Goal: Task Accomplishment & Management: Use online tool/utility

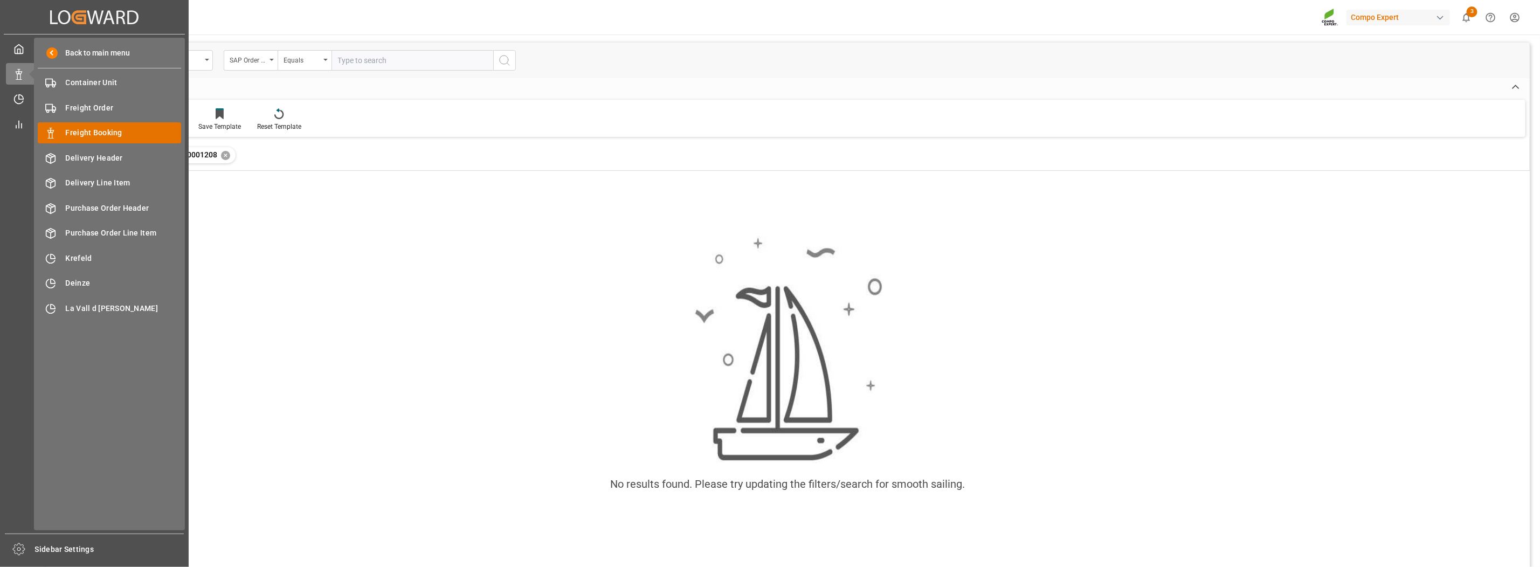
click at [105, 133] on span "Freight Booking" at bounding box center [124, 132] width 116 height 11
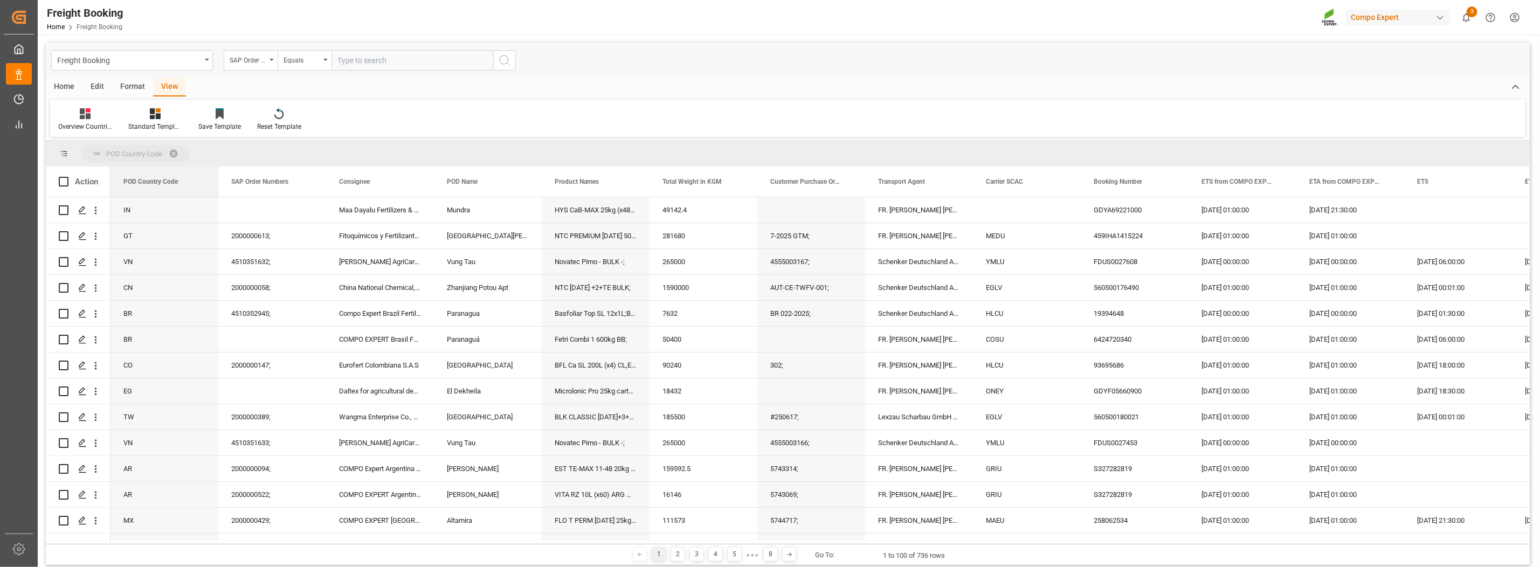
drag, startPoint x: 151, startPoint y: 186, endPoint x: 150, endPoint y: 154, distance: 32.4
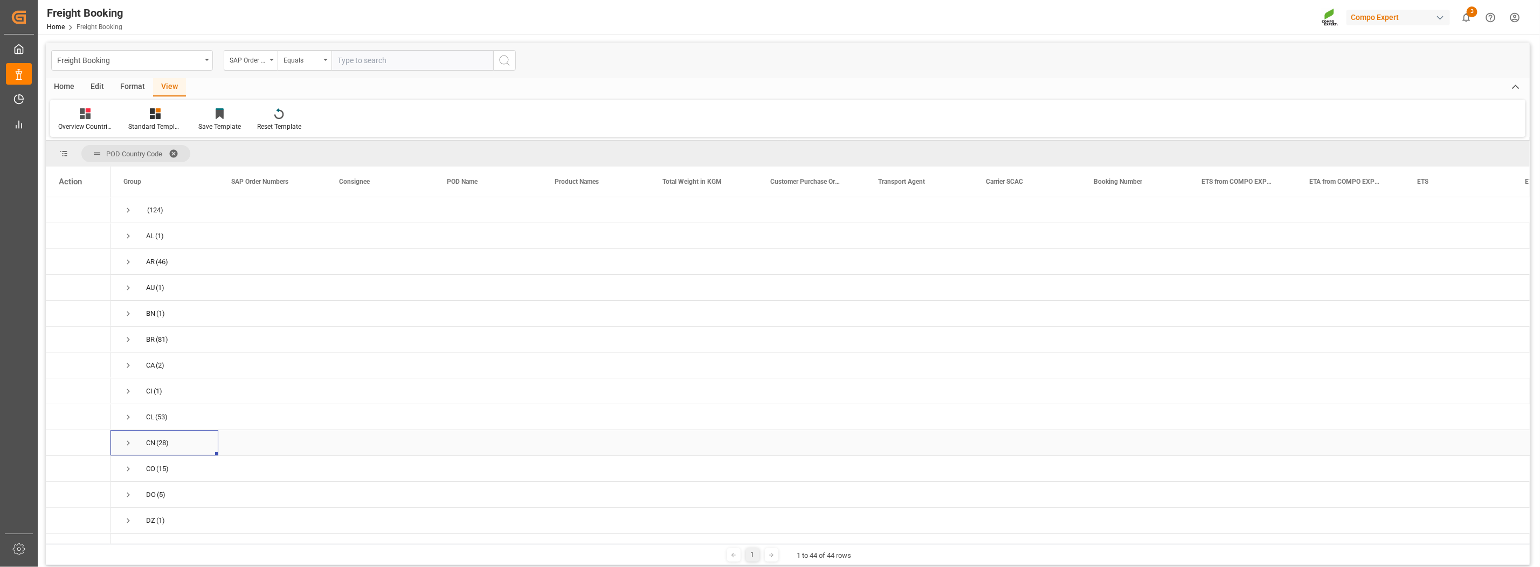
click at [127, 441] on span "Press SPACE to select this row." at bounding box center [128, 443] width 10 height 10
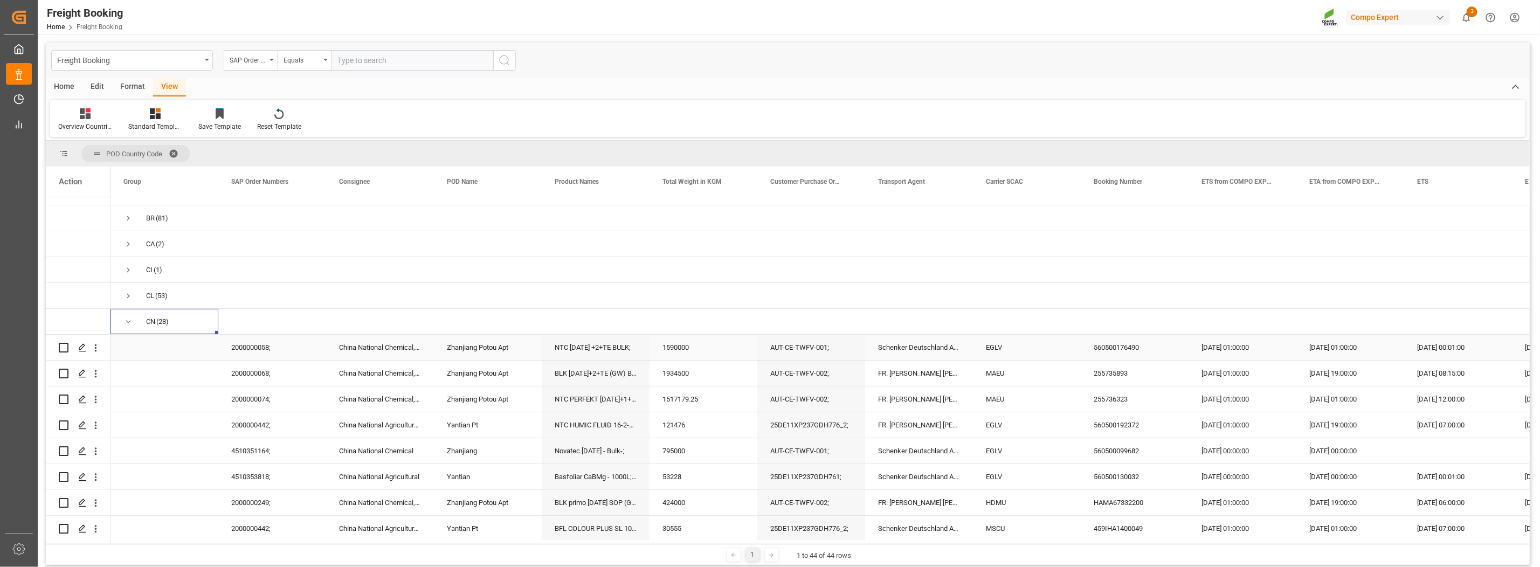
scroll to position [134, 0]
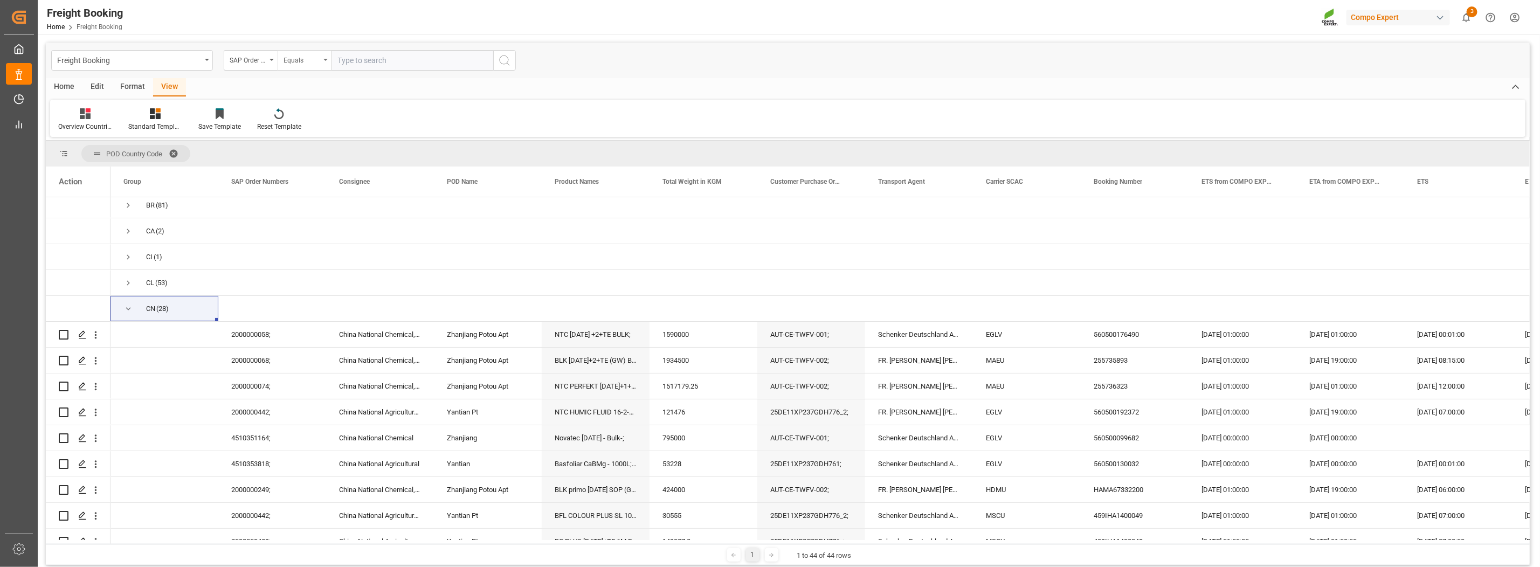
click at [315, 63] on div "Equals" at bounding box center [301, 59] width 37 height 12
drag, startPoint x: 315, startPoint y: 134, endPoint x: 337, endPoint y: 101, distance: 39.3
click at [315, 135] on div "Fuzzy search" at bounding box center [358, 132] width 161 height 23
click at [372, 63] on input "text" at bounding box center [412, 60] width 162 height 20
paste input "2000000294"
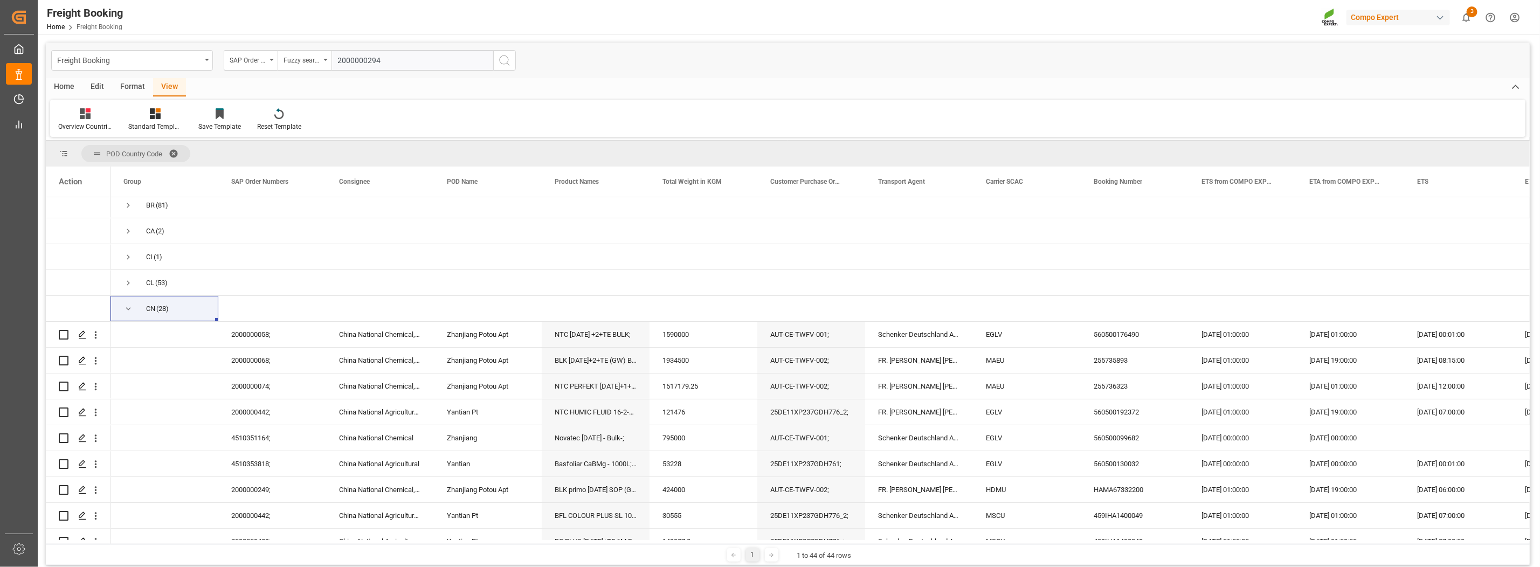
type input "2000000294"
click at [503, 54] on icon "search button" at bounding box center [504, 60] width 13 height 13
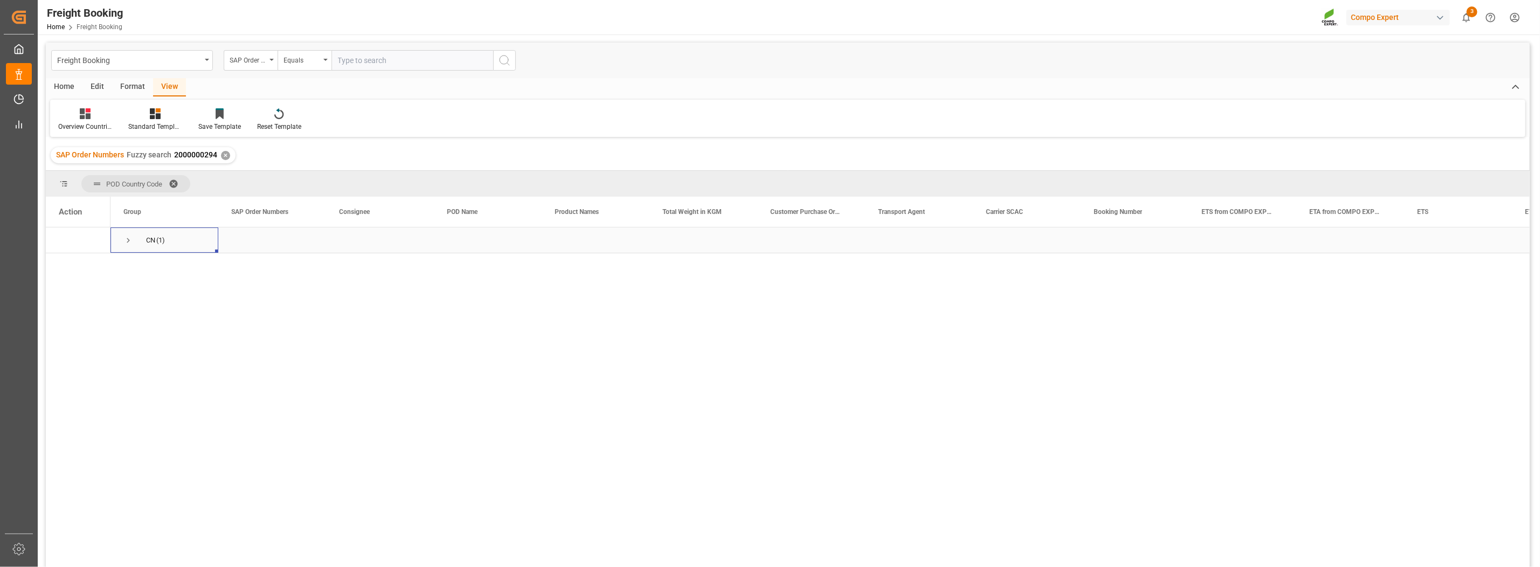
click at [129, 241] on span "Press SPACE to select this row." at bounding box center [128, 240] width 10 height 10
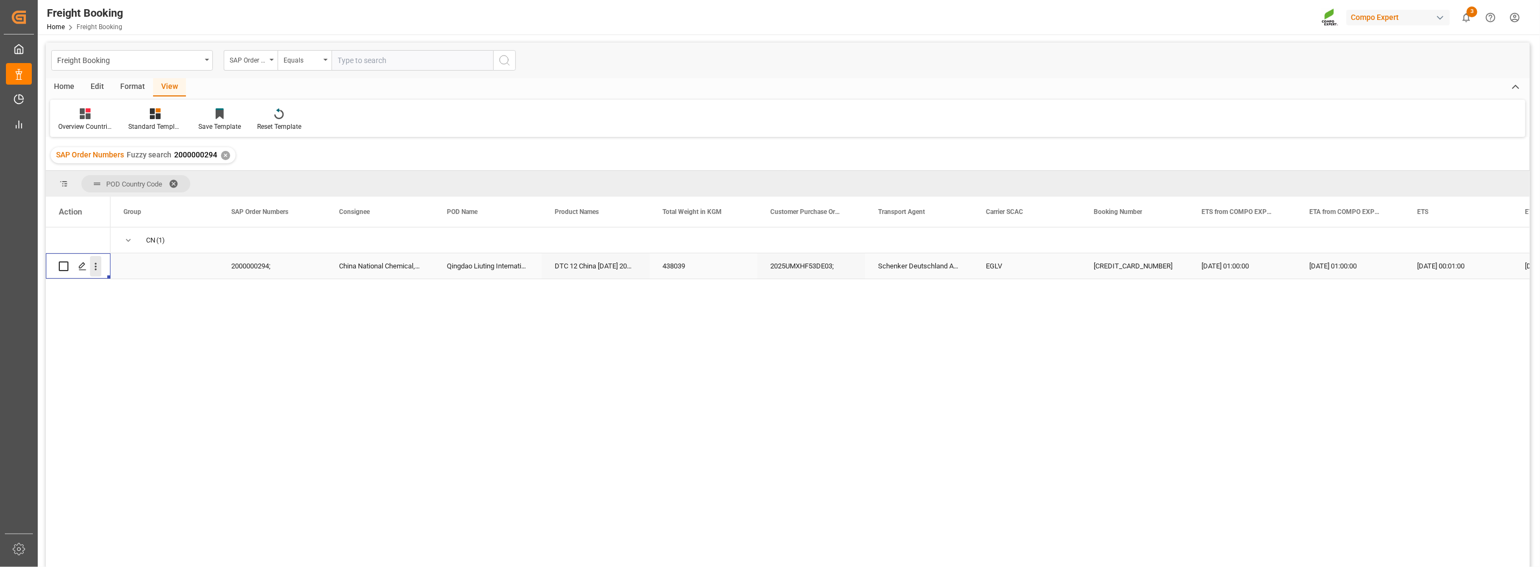
click at [98, 271] on icon "open menu" at bounding box center [95, 266] width 11 height 11
click at [102, 286] on icon "Press SPACE to select this row." at bounding box center [104, 289] width 9 height 9
click at [126, 235] on span "Press SPACE to select this row." at bounding box center [128, 240] width 10 height 10
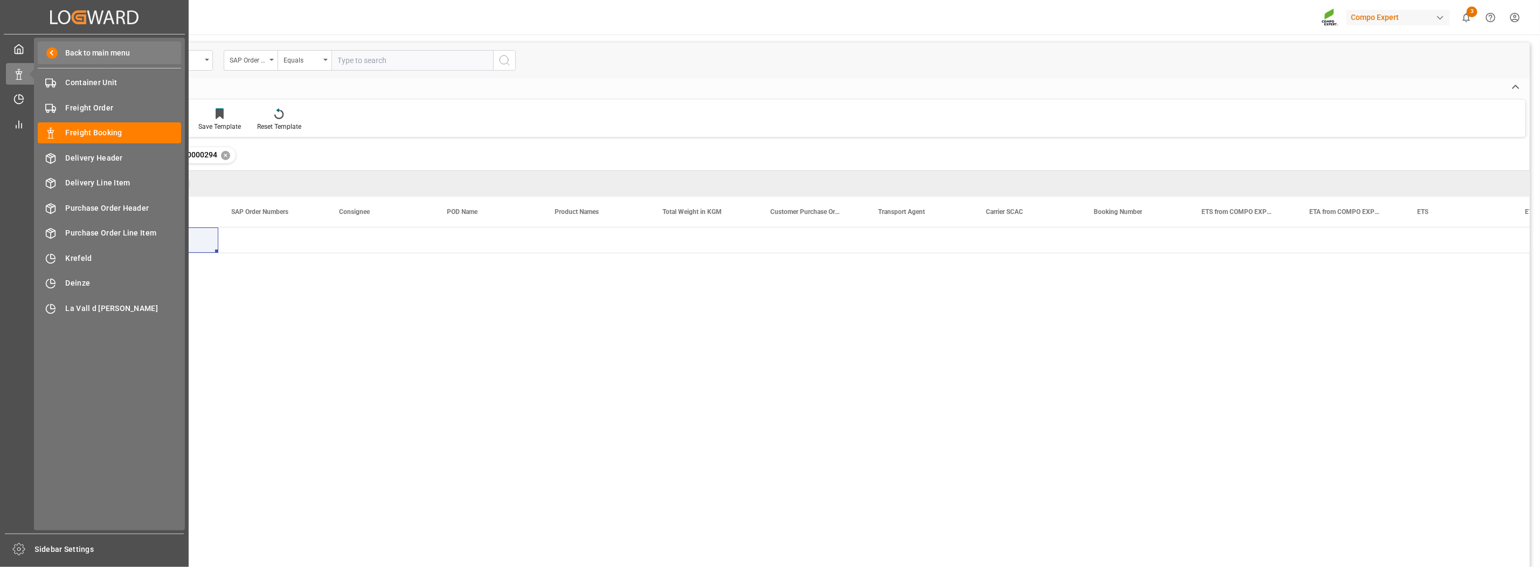
click at [51, 63] on div "Back to main menu" at bounding box center [109, 52] width 143 height 23
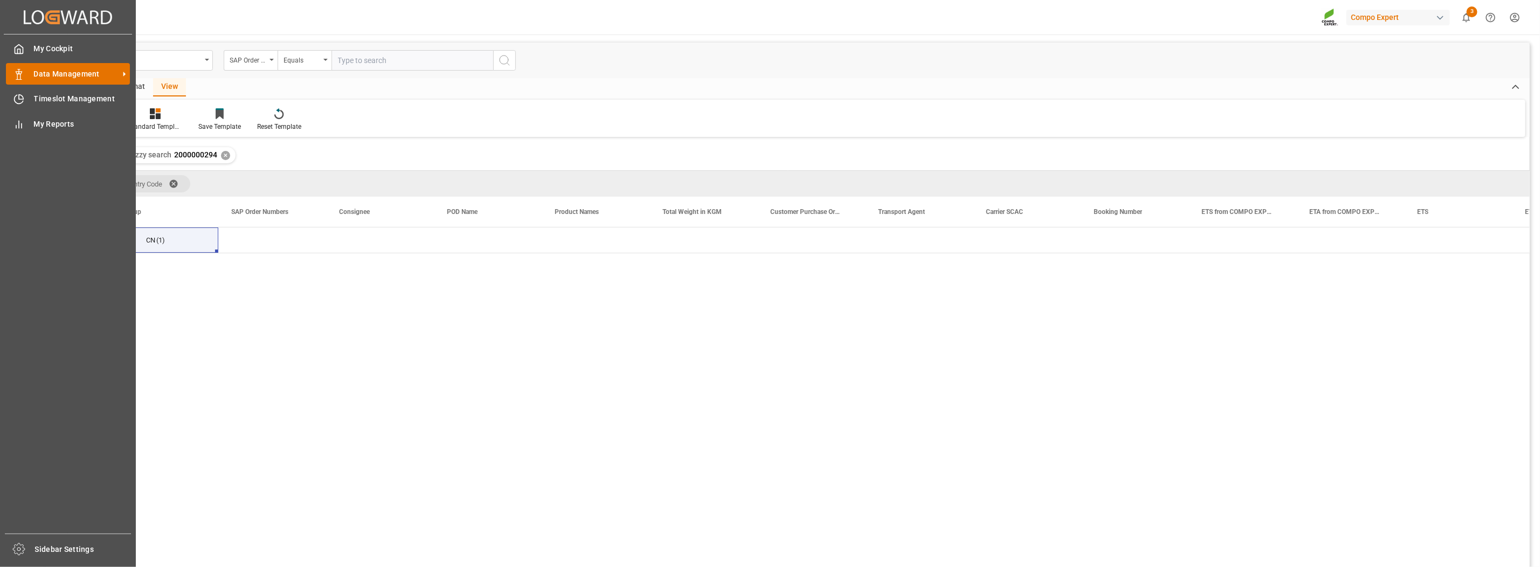
click at [55, 81] on div "Data Management Data Management" at bounding box center [68, 73] width 124 height 21
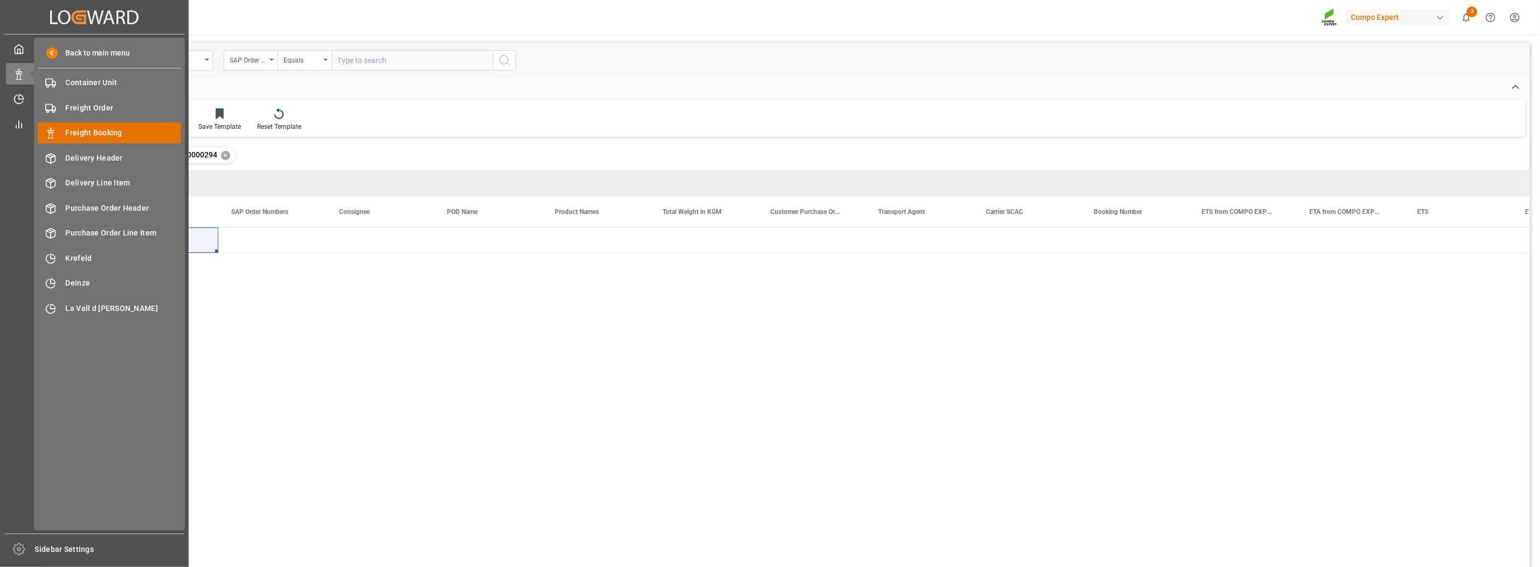
click at [73, 138] on div "Freight Booking Freight Booking" at bounding box center [109, 132] width 143 height 21
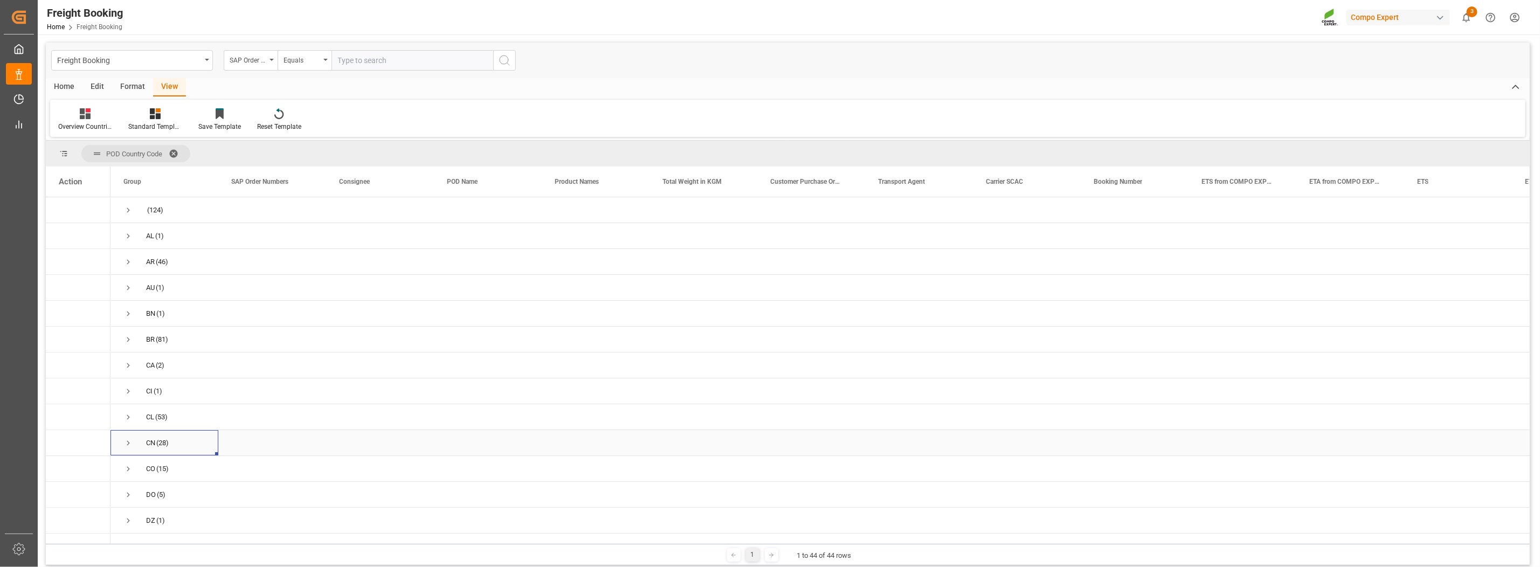
click at [130, 445] on span "Press SPACE to select this row." at bounding box center [128, 443] width 10 height 10
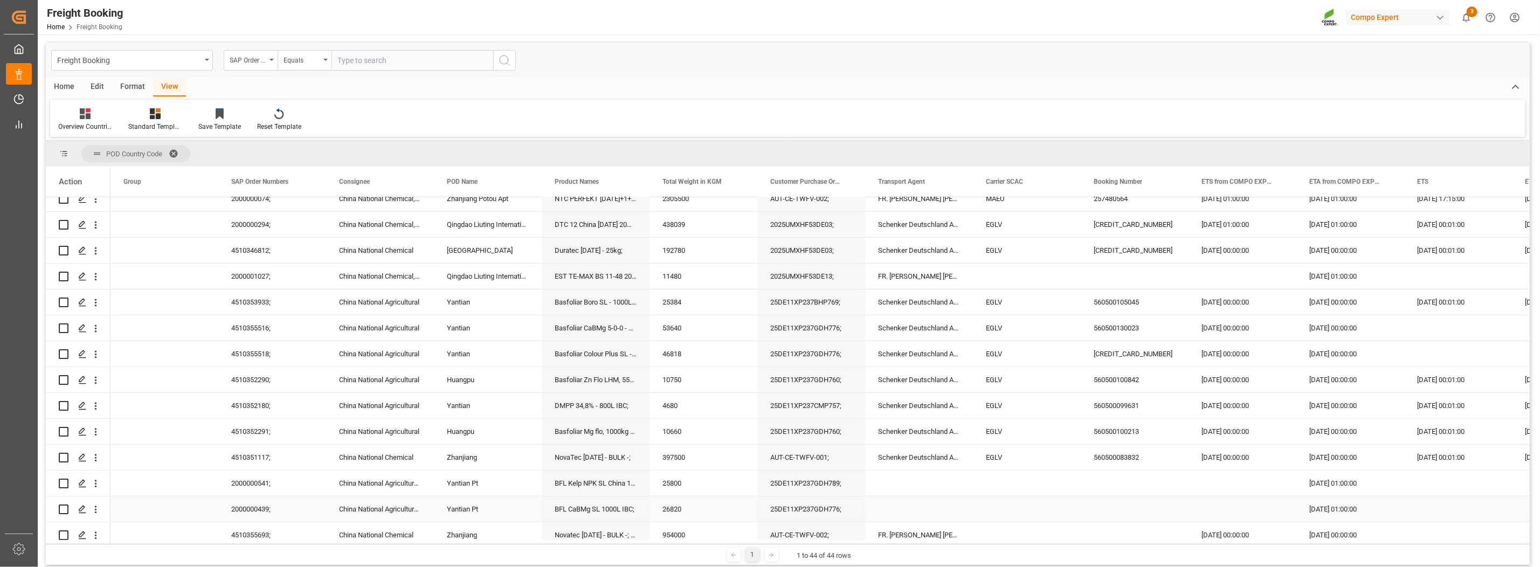
scroll to position [674, 0]
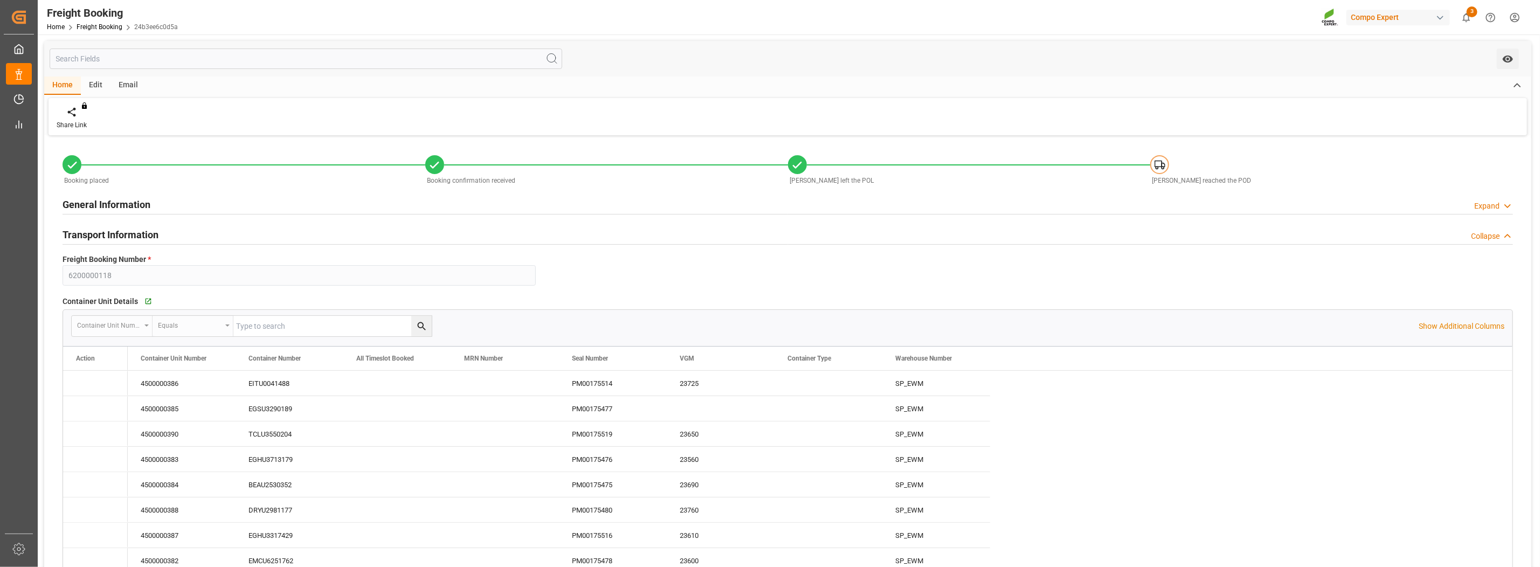
type input "Evergreen"
type input "Evergreen Marine Corp."
type input "9832729"
type input "NLRTM"
type input "CNTAO"
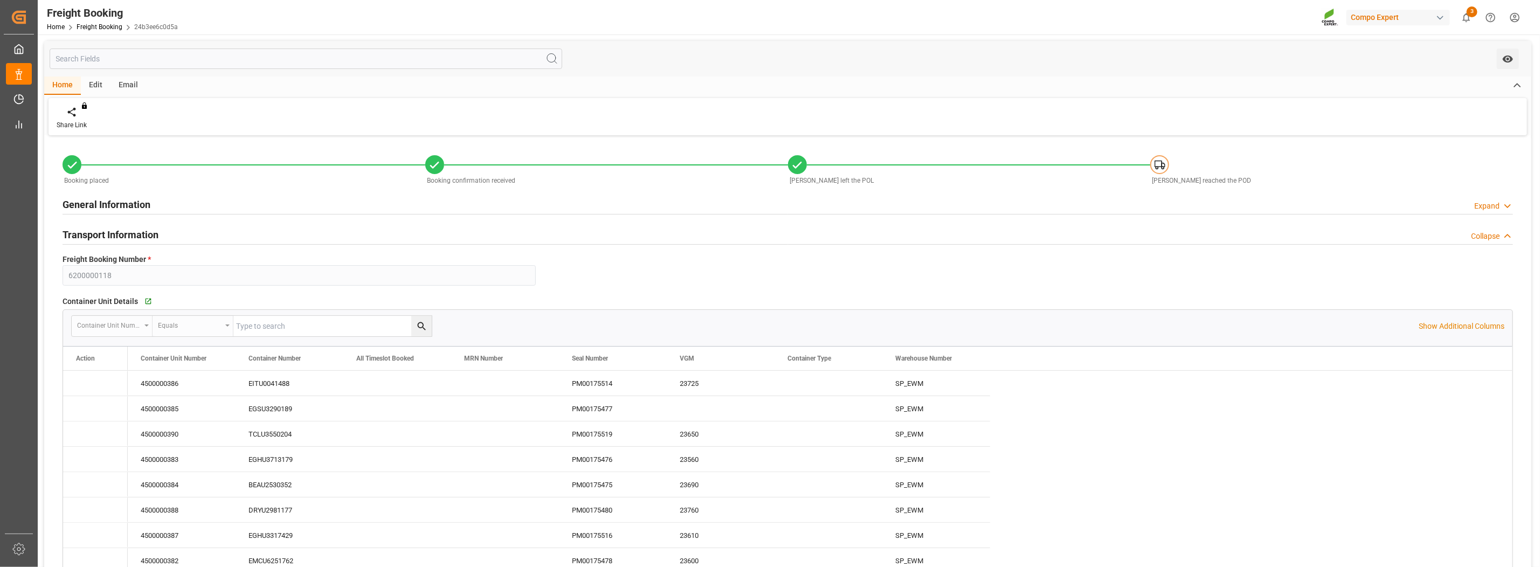
type input "0"
type input "438039"
type input "09.07.2025 01:00"
type input "20.07.2025 01:00"
type input "03.09.2025 01:00"
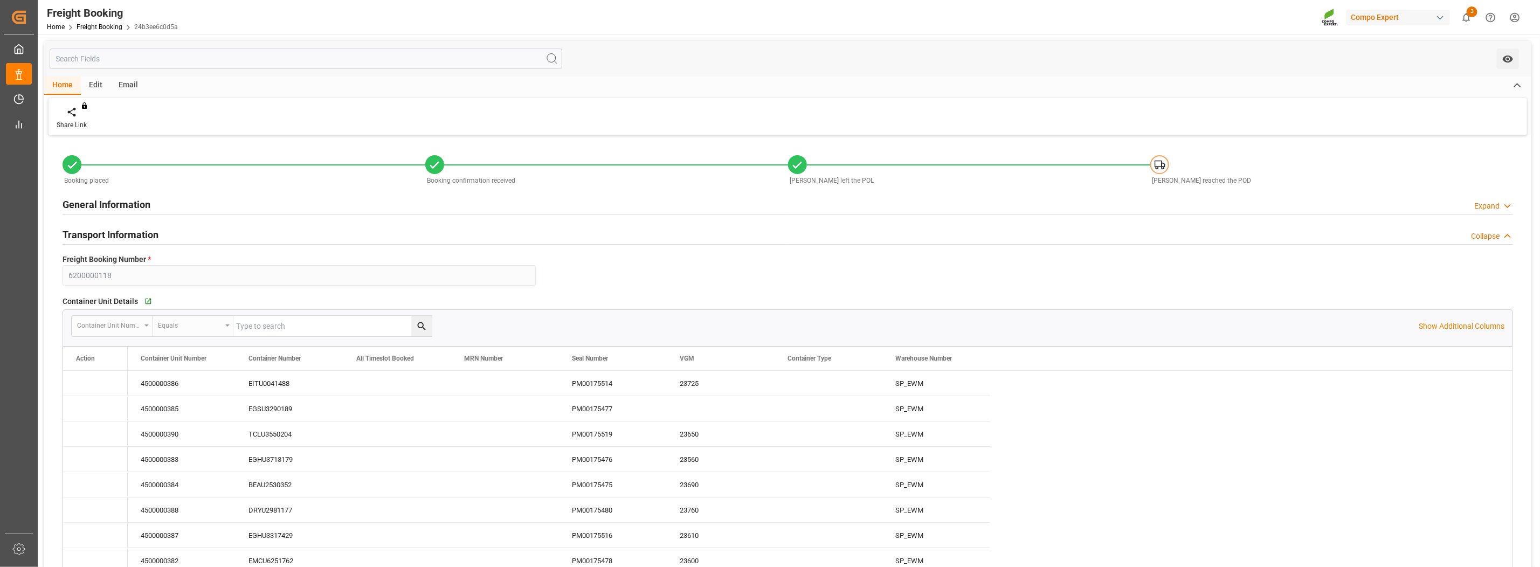
type input "28.07.2025 00:01"
type input "04.09.2025 12:00"
type input "25.07.2025"
type input "03.07.2025 15:07"
type input "03.07.2025 15:13"
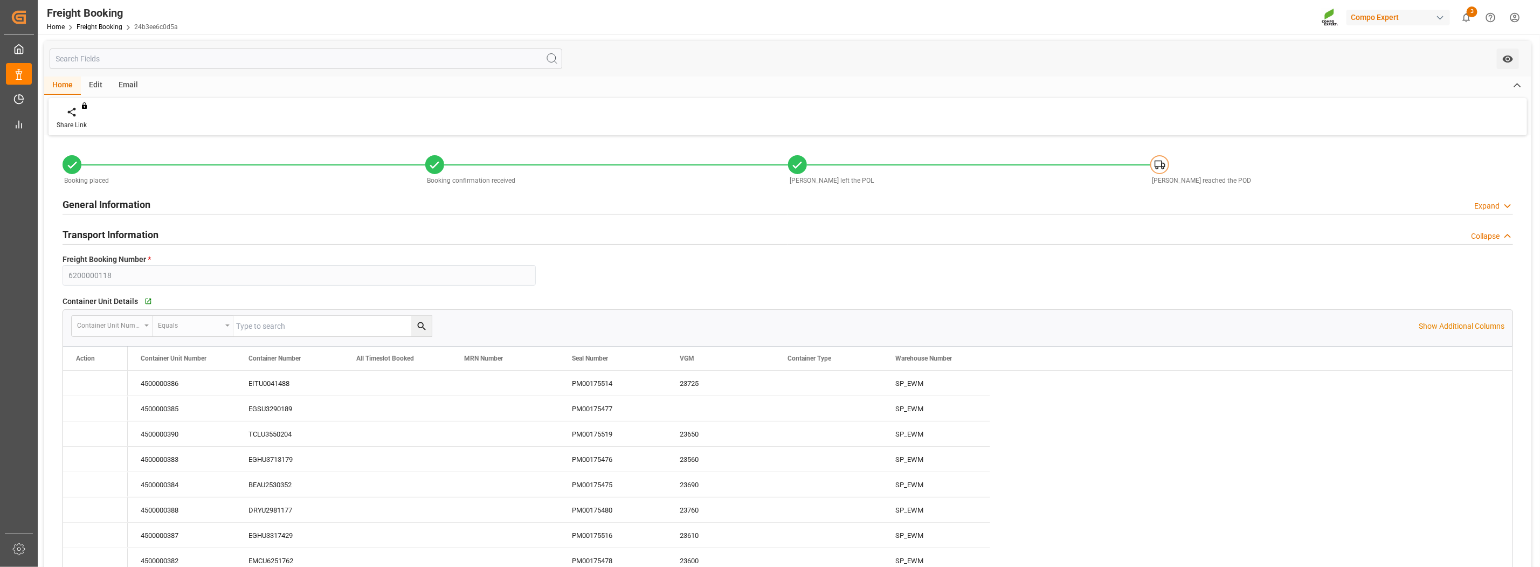
type input "03.07.2025 15:13"
type input "08.07.2025 16:20"
type input "11.07.2025 13:46"
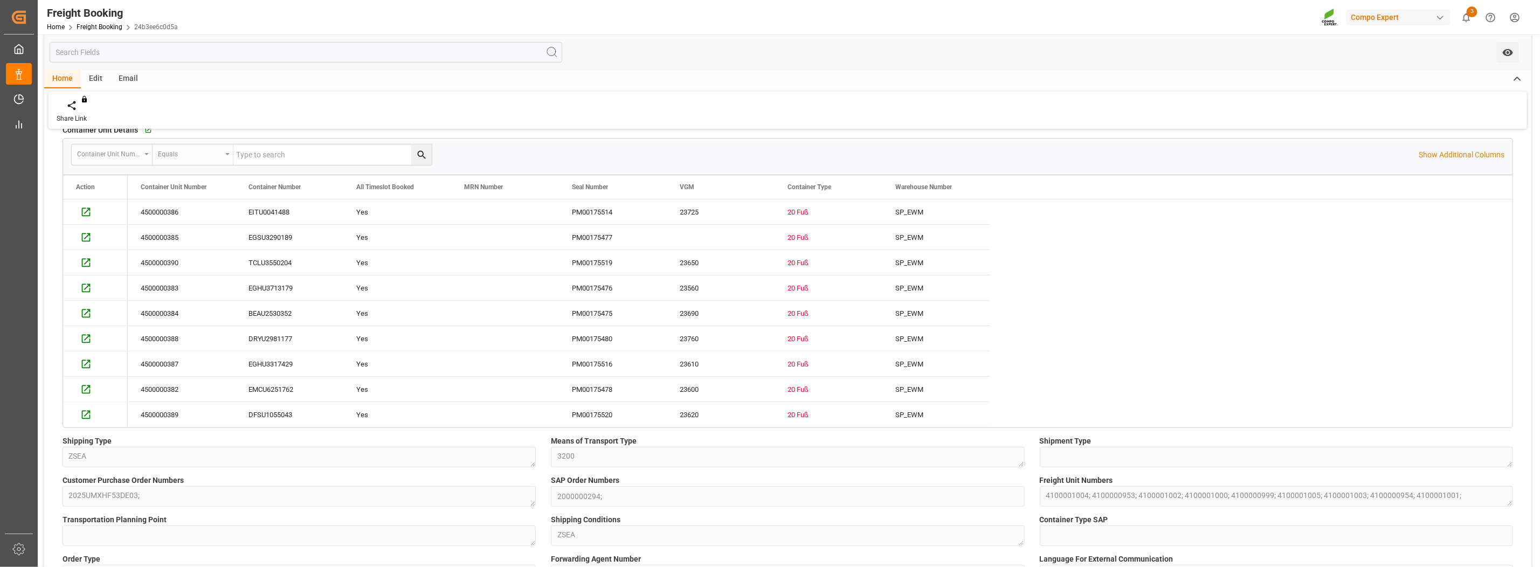
scroll to position [202, 0]
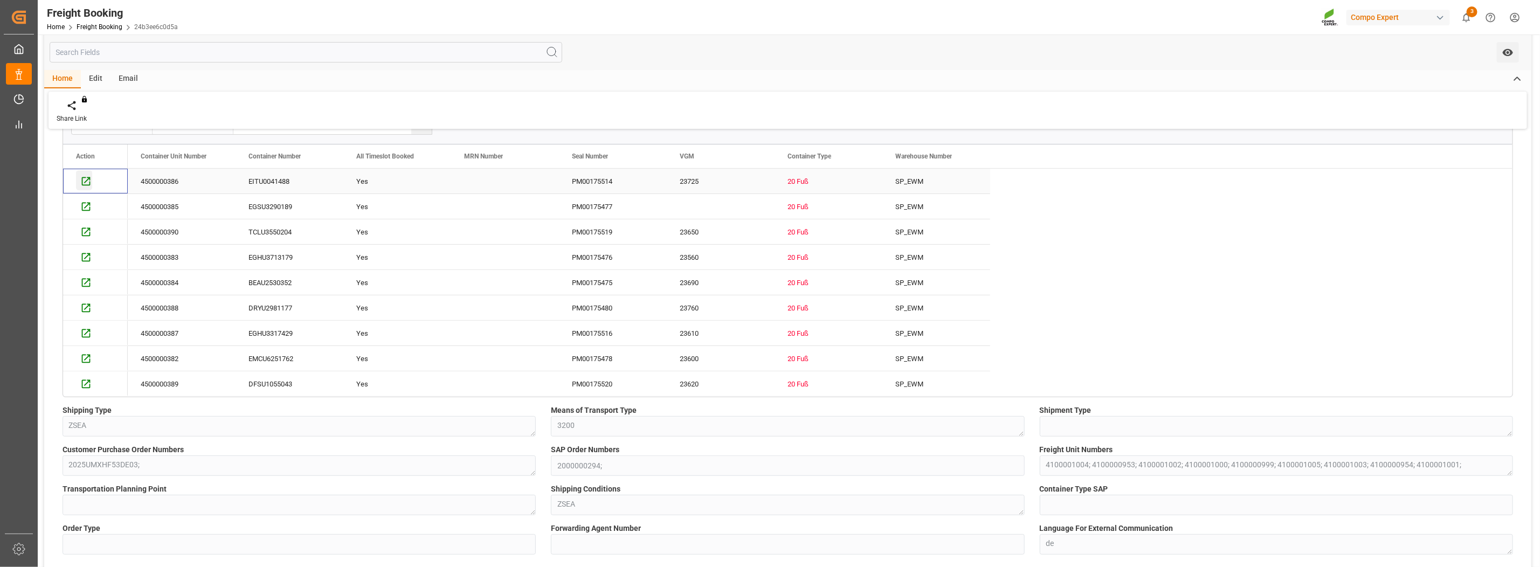
click at [86, 182] on icon "Press SPACE to select this row." at bounding box center [85, 181] width 11 height 11
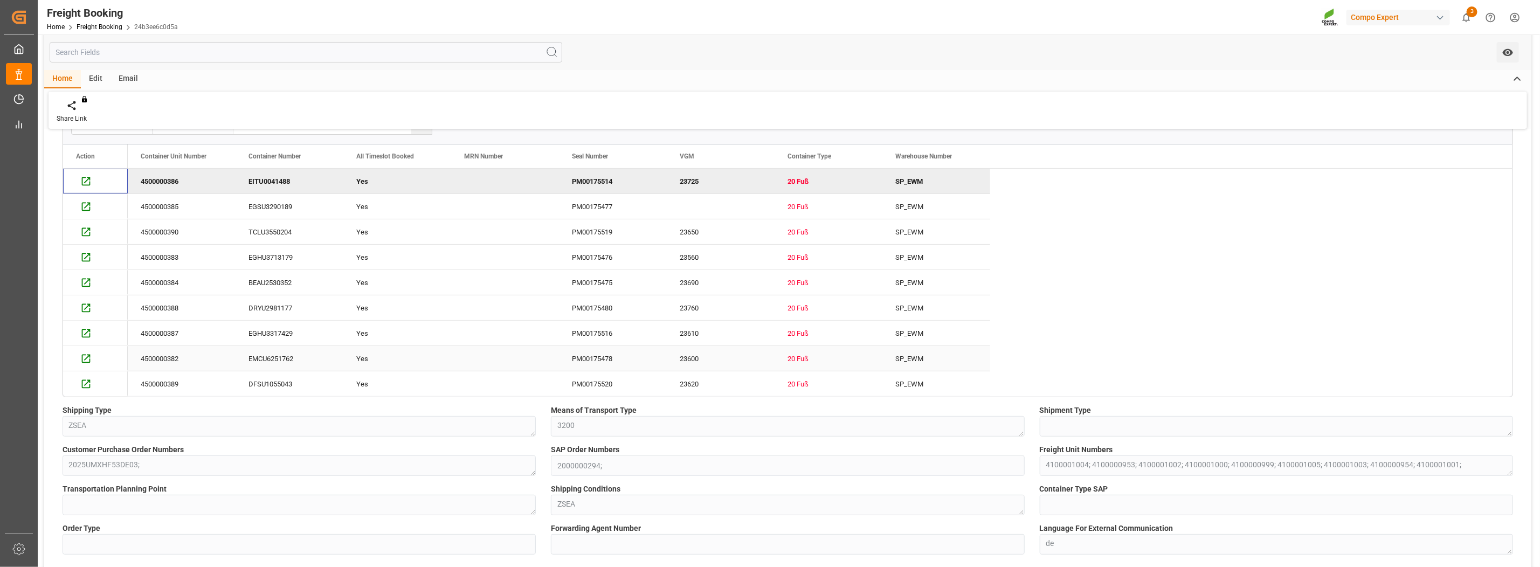
scroll to position [0, 0]
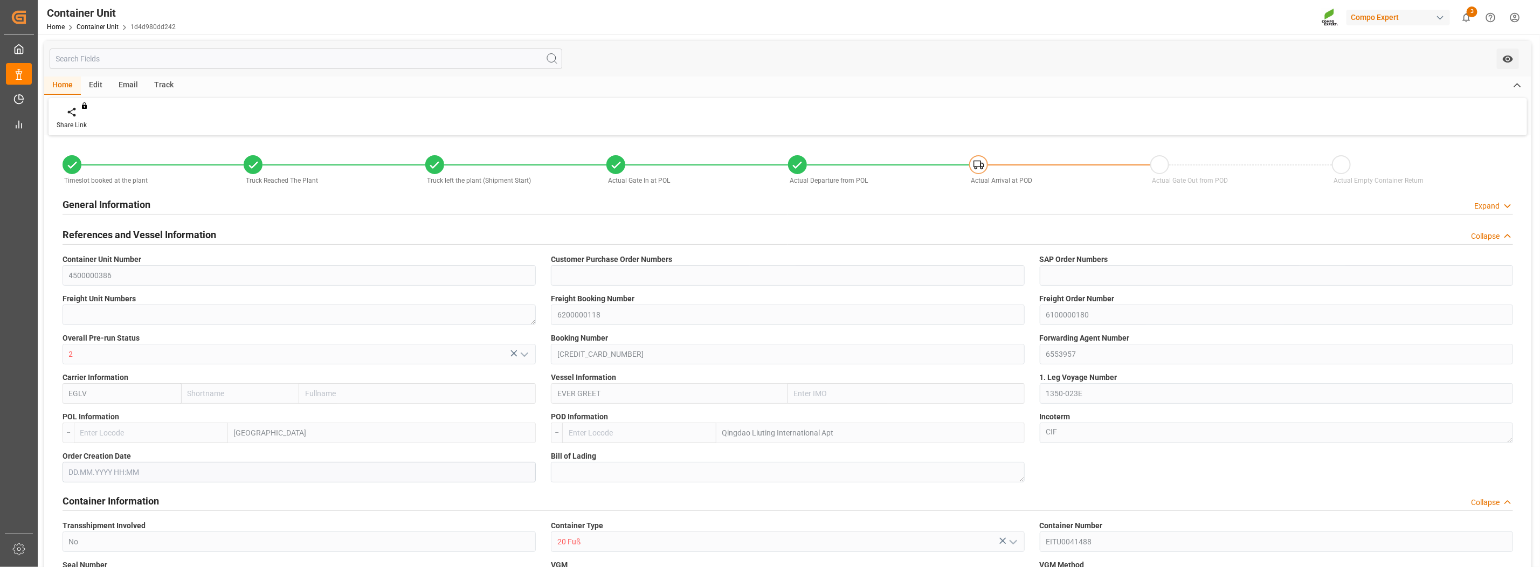
type input "Evergreen"
type input "Evergreen Marine Corp."
type input "9832729"
type input "NLRTM"
type input "CNTAO"
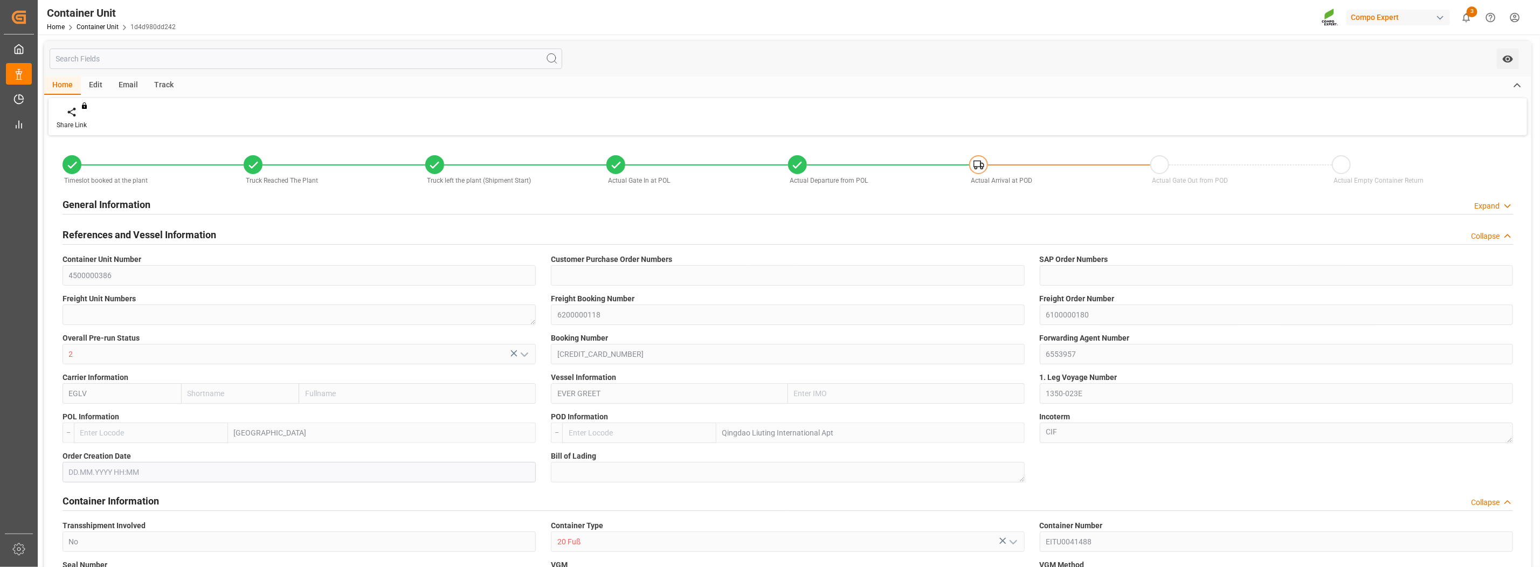
type input "23725"
type input "0"
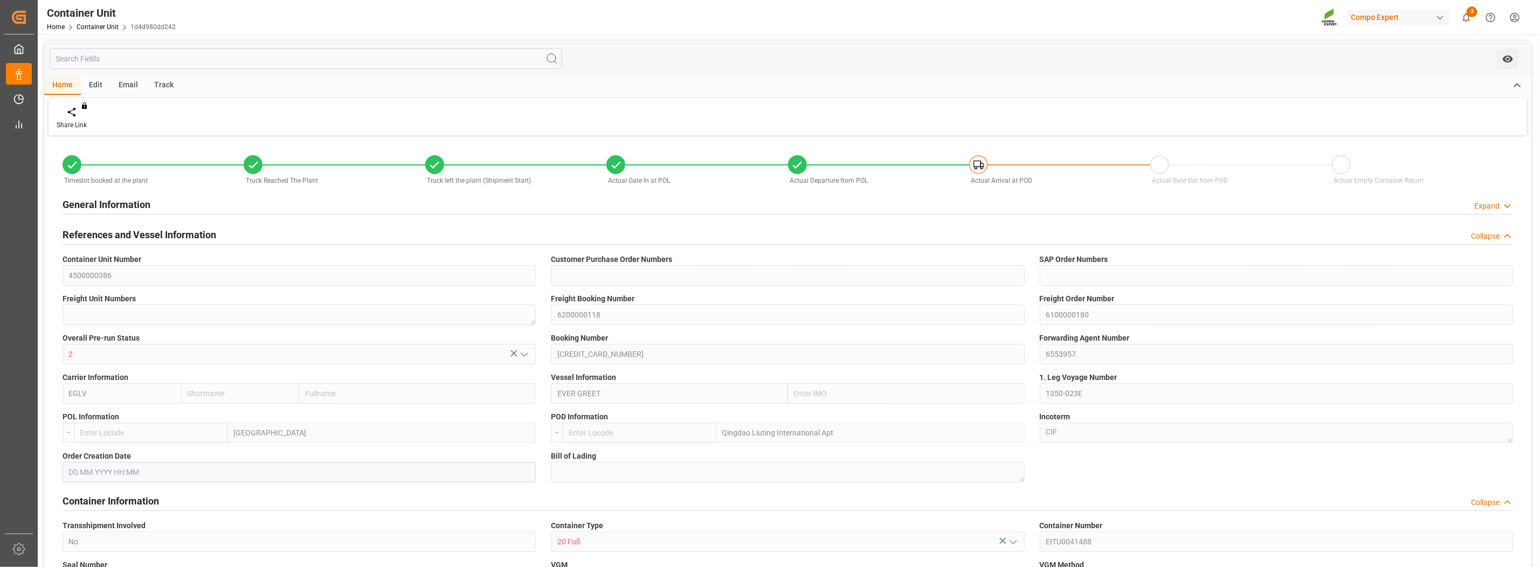
type input "NLRTM"
type input "CNQDG"
type input "14.07.2025 13:26"
type input "14.07.2025 13:27"
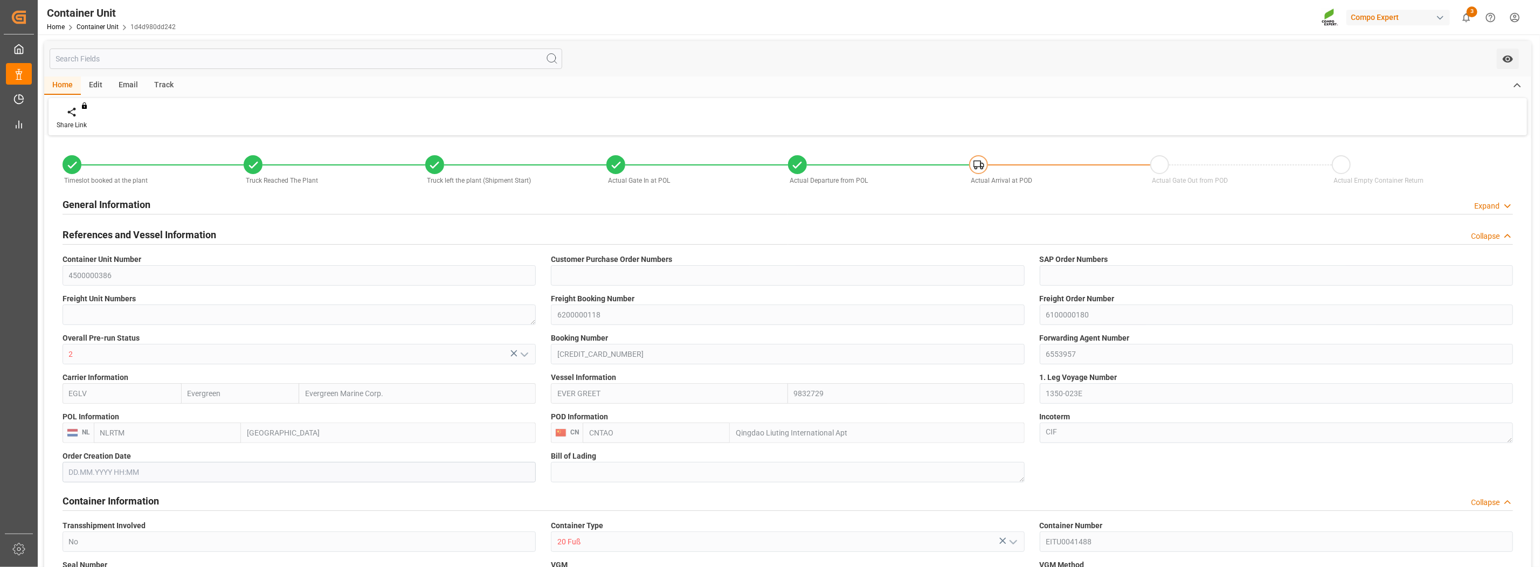
type input "14.07.2025 13:27"
type input "14.07.2025 14:30"
type input "14.07.2025"
type input "09.07.2025"
type input "17.07.2025 12:00"
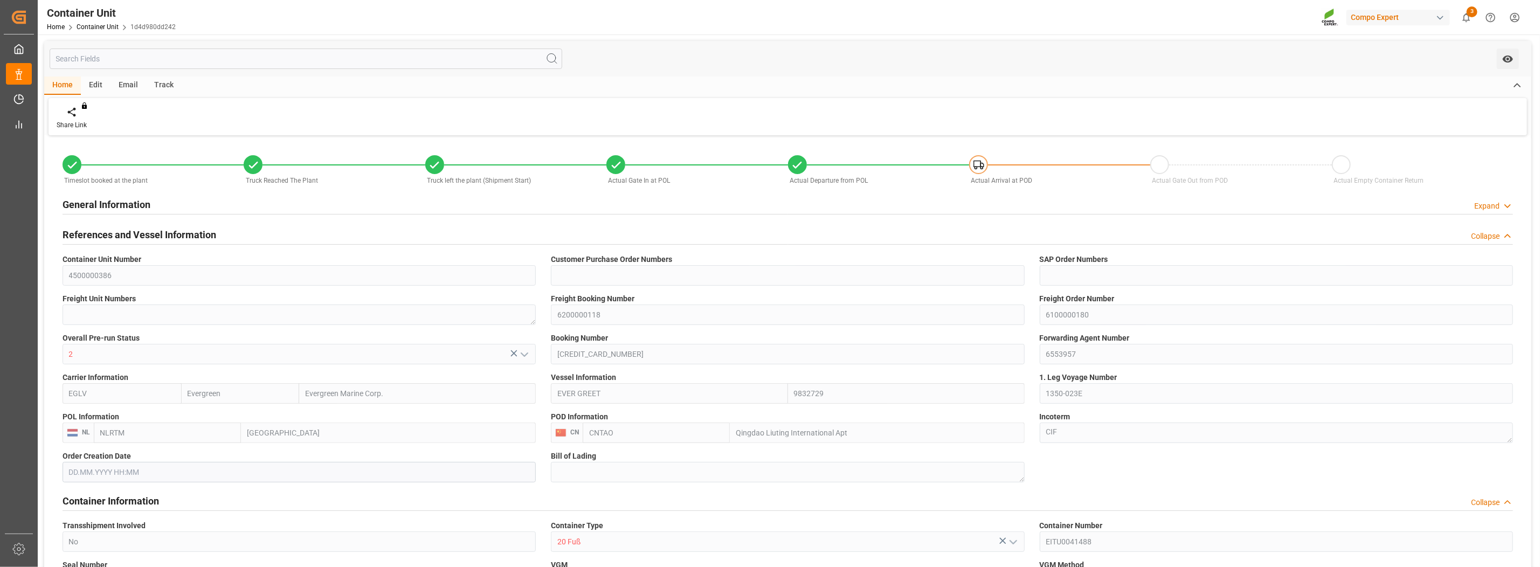
type input "27.07.2025 00:02"
type input "24.07.2025 00:02"
type input "25.07.2025 00:01"
type input "28.07.2025 00:01"
type input "24.07.2025 00:01"
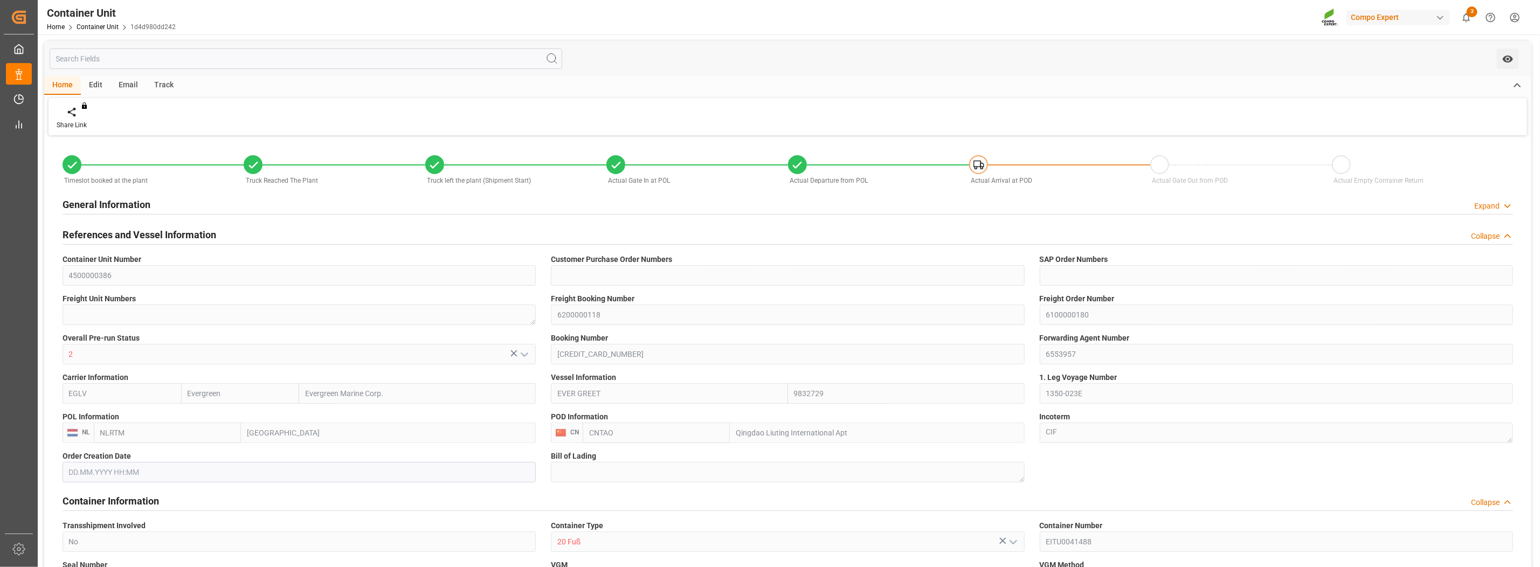
type input "25.07.2025 00:00"
type input "04.09.2025 12:00"
type input "03.09.2025 12:00"
click at [156, 81] on div "Track" at bounding box center [164, 86] width 36 height 18
click at [64, 116] on icon at bounding box center [69, 112] width 11 height 11
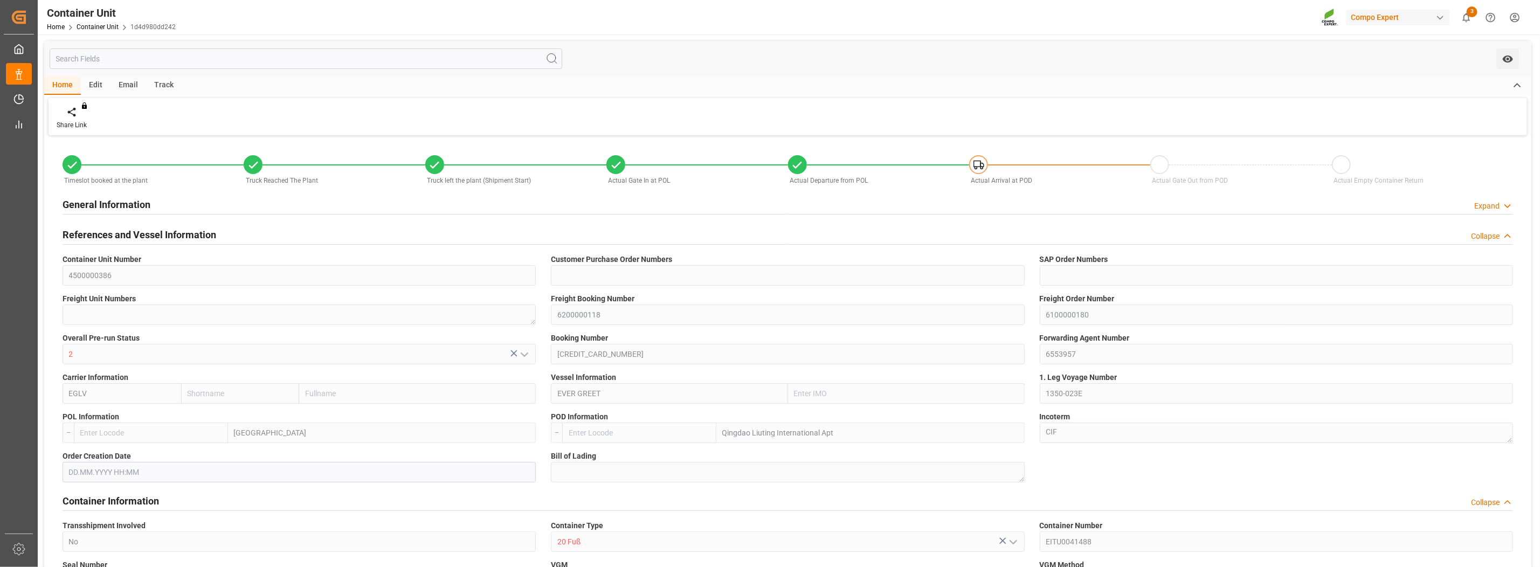
type input "Evergreen"
type input "Evergreen Marine Corp."
type input "9832729"
type input "NLRTM"
type input "CNTAO"
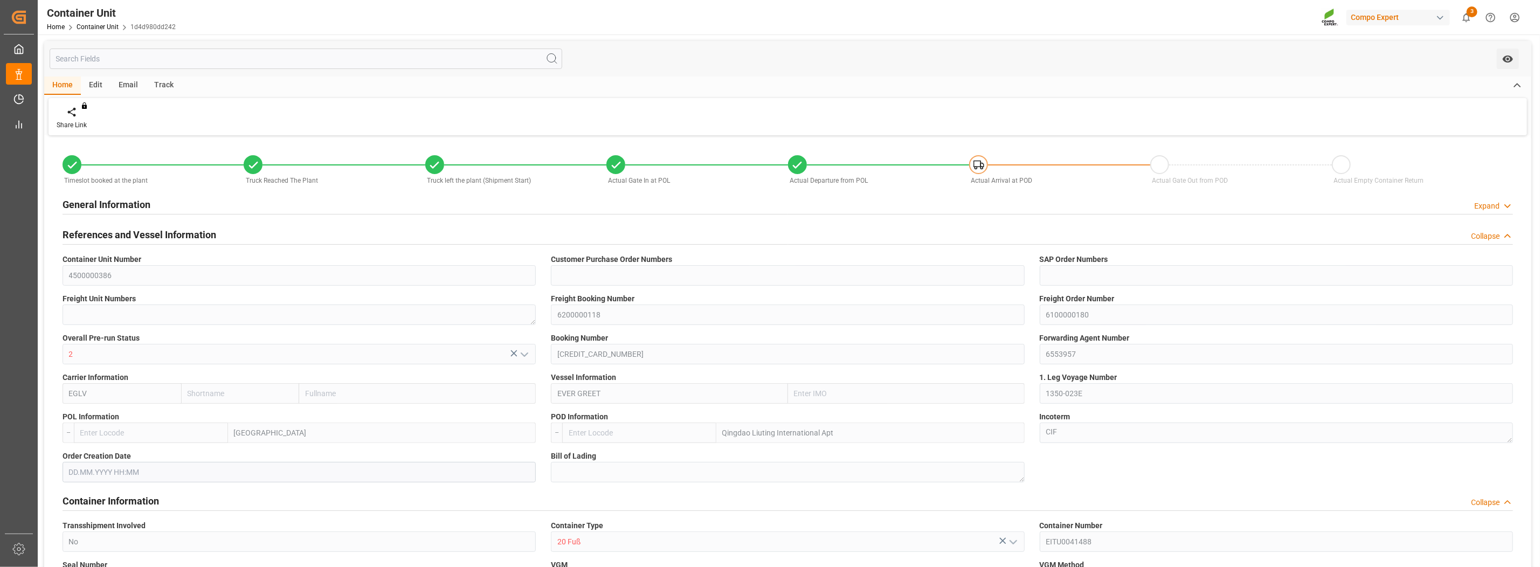
type input "23725"
type input "0"
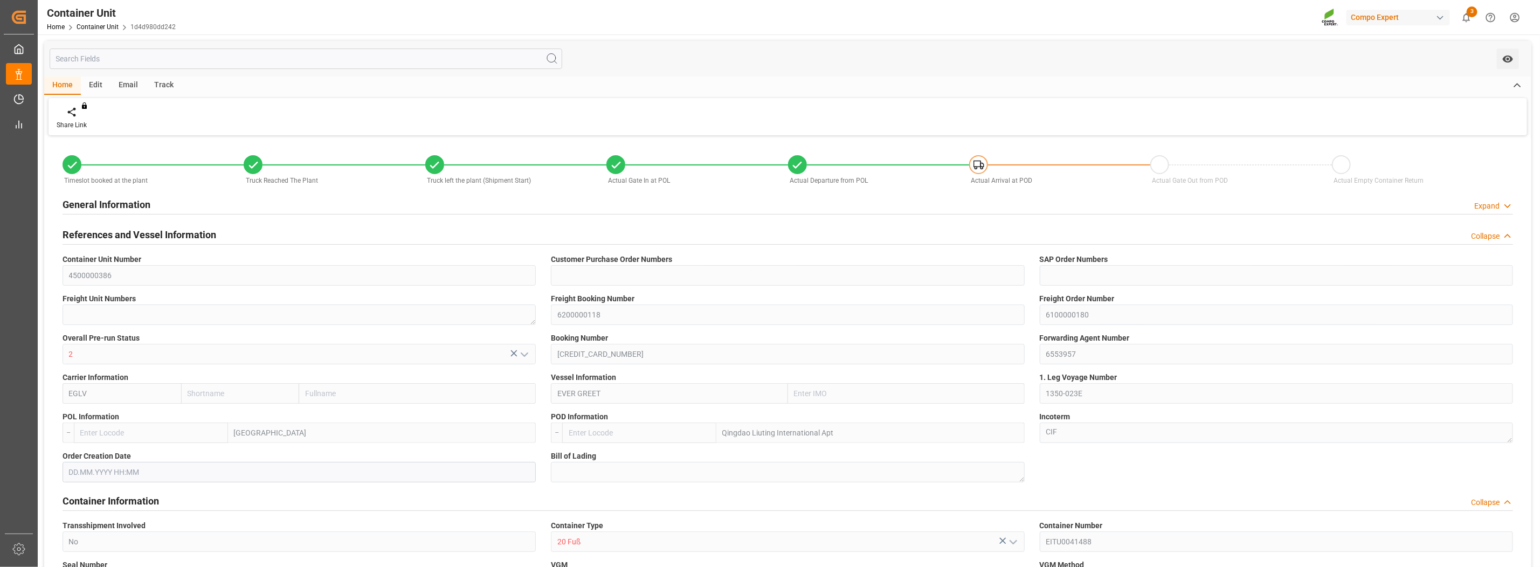
type input "NLRTM"
type input "CNQDG"
type input "14.07.2025 13:26"
type input "14.07.2025 13:27"
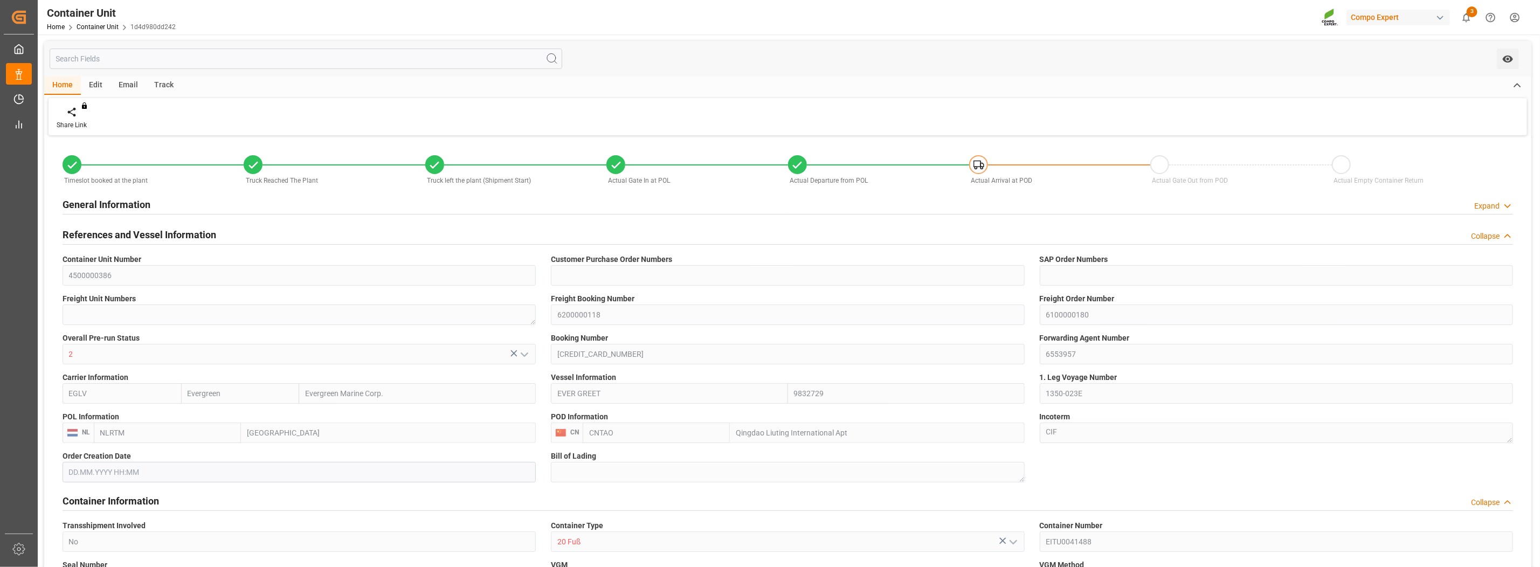
type input "14.07.2025 13:27"
type input "14.07.2025 14:30"
type input "14.07.2025"
type input "09.07.2025"
type input "17.07.2025 12:00"
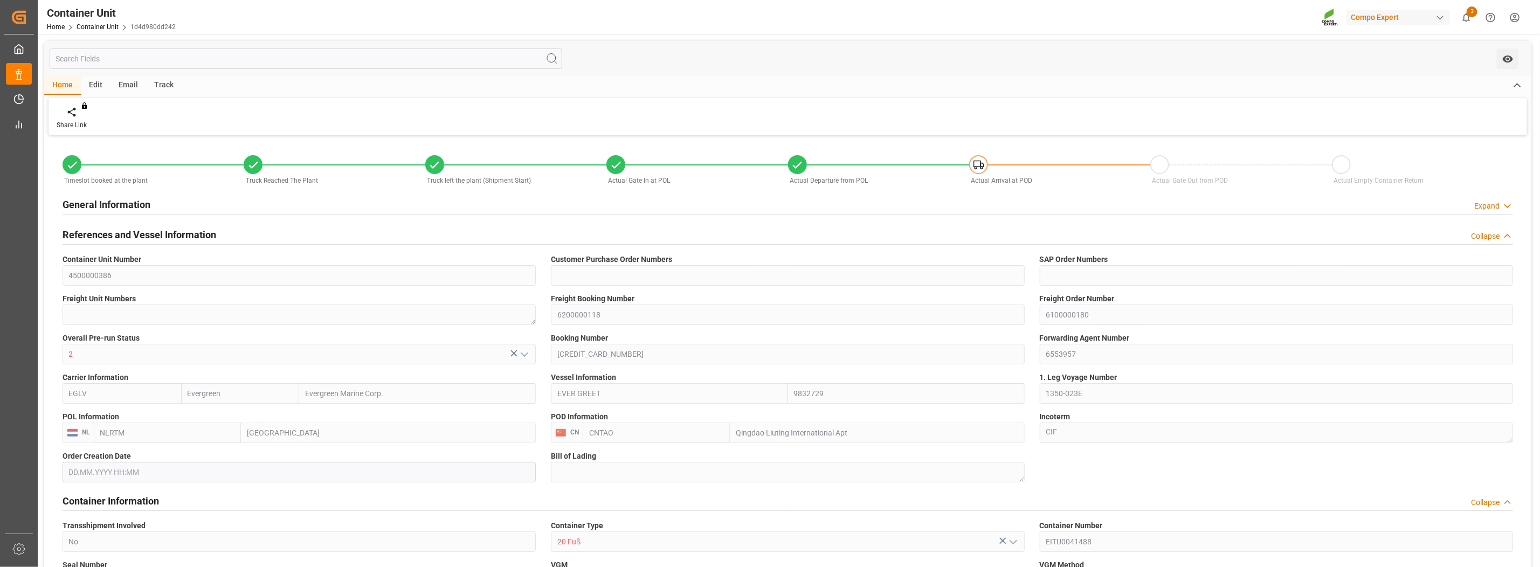
type input "27.07.2025 00:02"
type input "24.07.2025 00:02"
type input "25.07.2025 00:01"
type input "28.07.2025 00:01"
type input "24.07.2025 00:01"
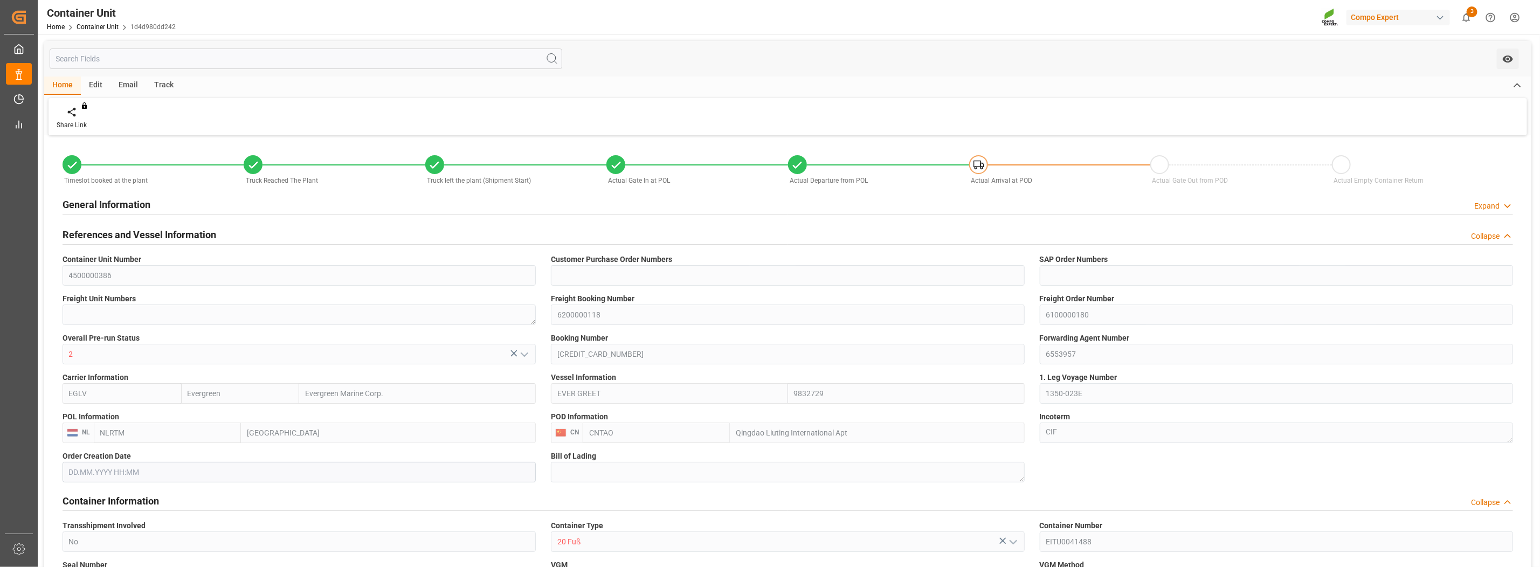
type input "25.07.2025 00:00"
type input "04.09.2025 12:00"
type input "03.09.2025 12:00"
